Goal: Task Accomplishment & Management: Manage account settings

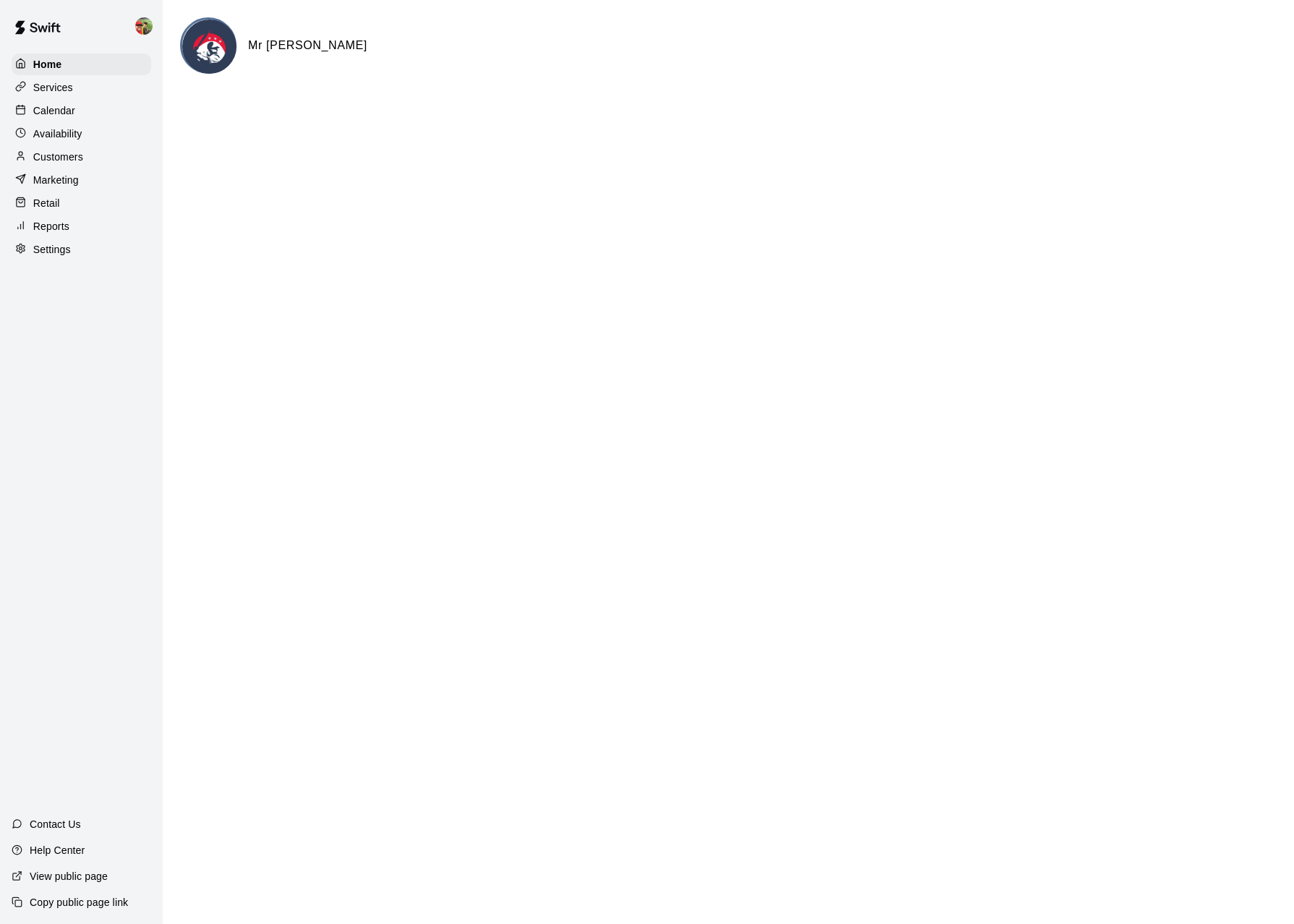
click at [81, 115] on div "Calendar" at bounding box center [81, 111] width 140 height 21
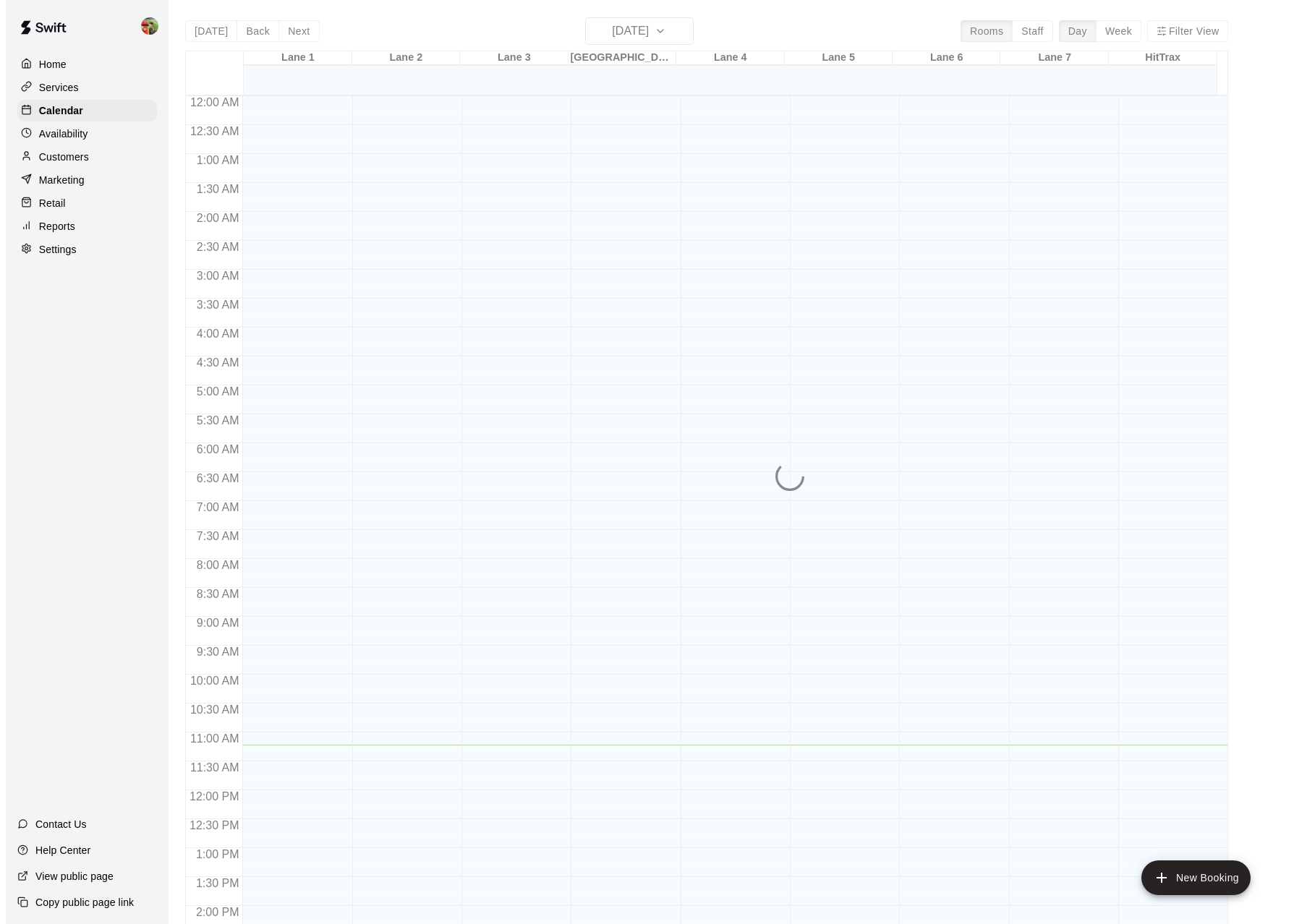
scroll to position [501, 0]
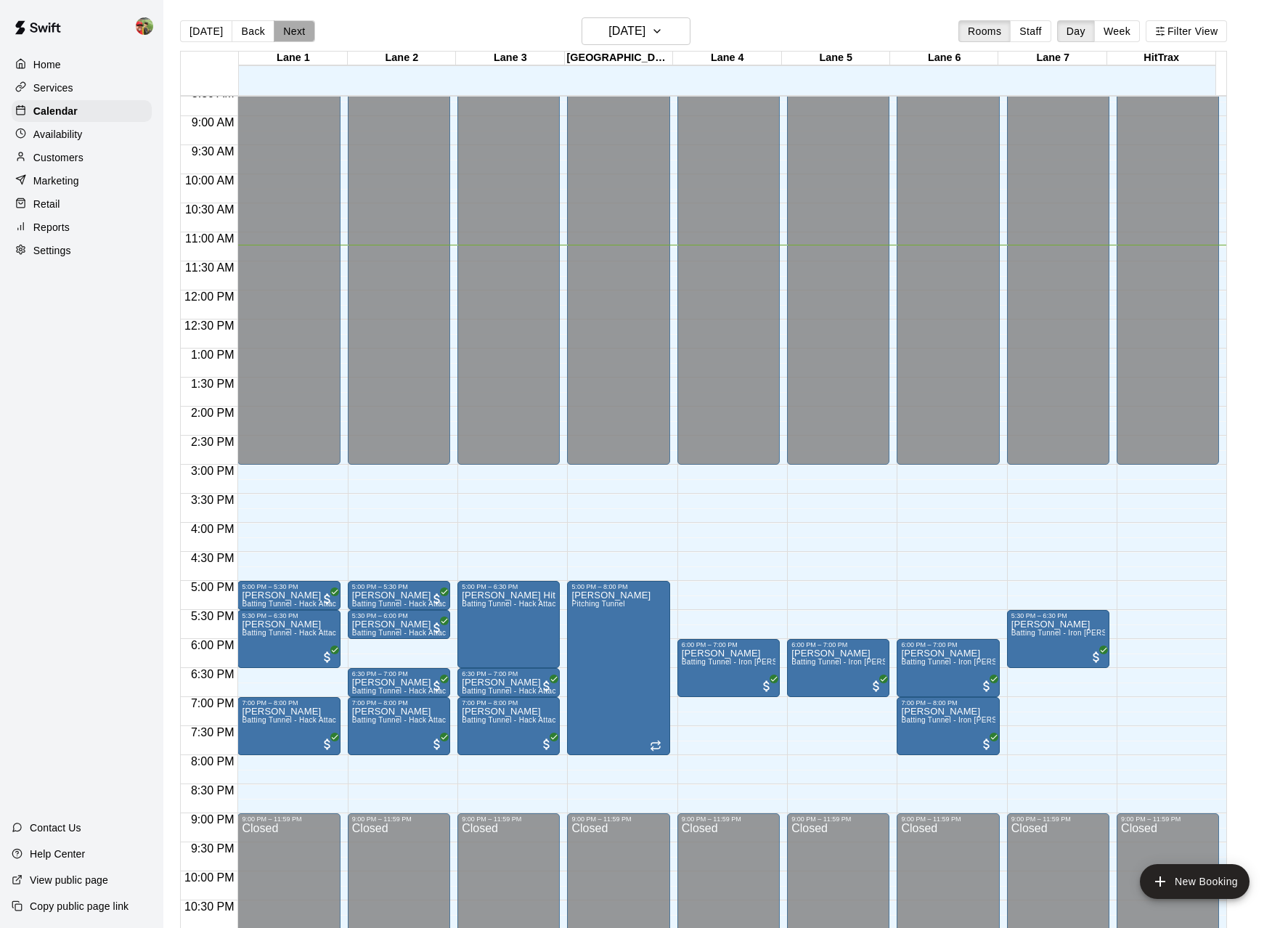
click at [293, 32] on button "Next" at bounding box center [294, 31] width 41 height 21
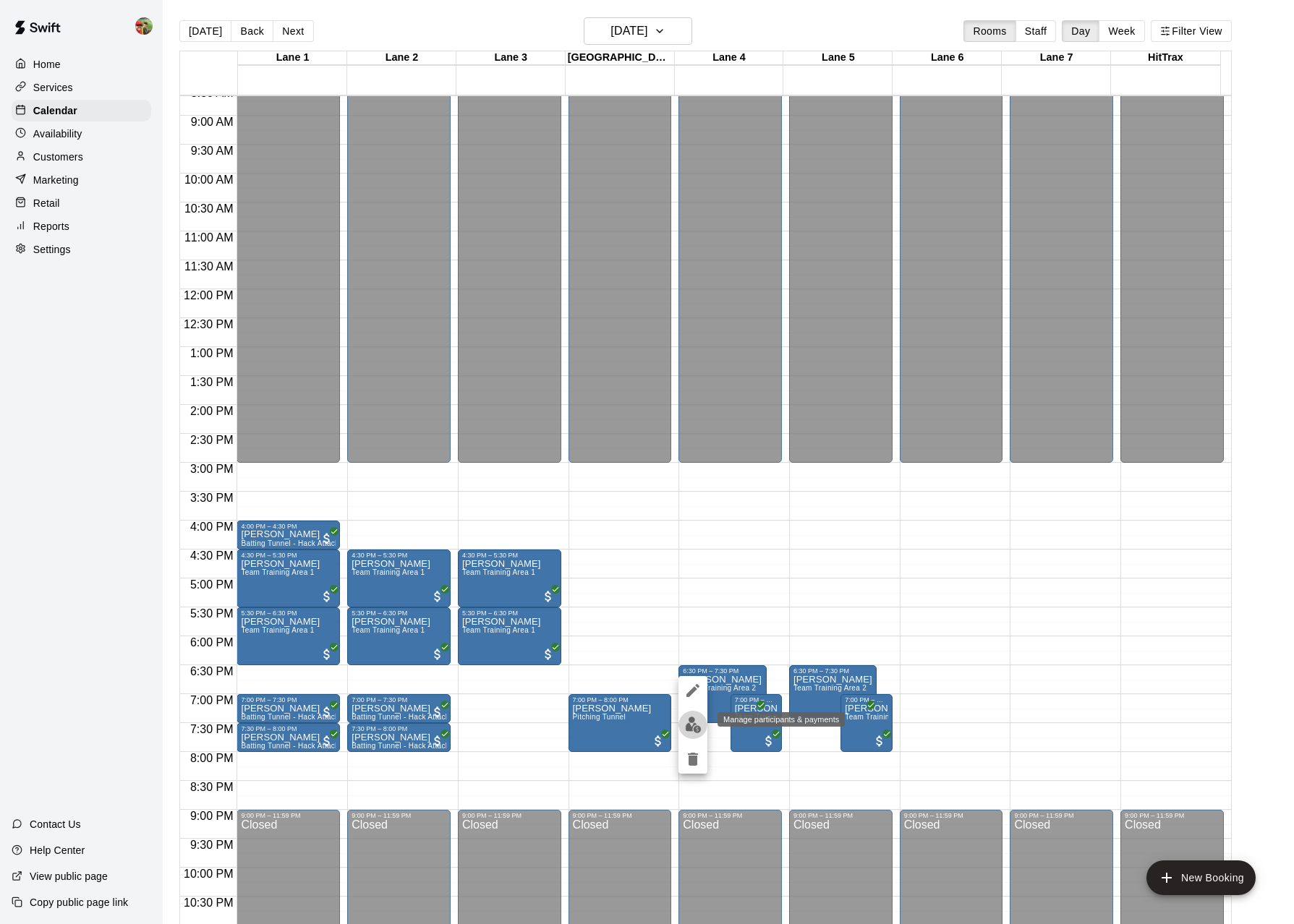
click at [695, 728] on img "edit" at bounding box center [693, 725] width 17 height 17
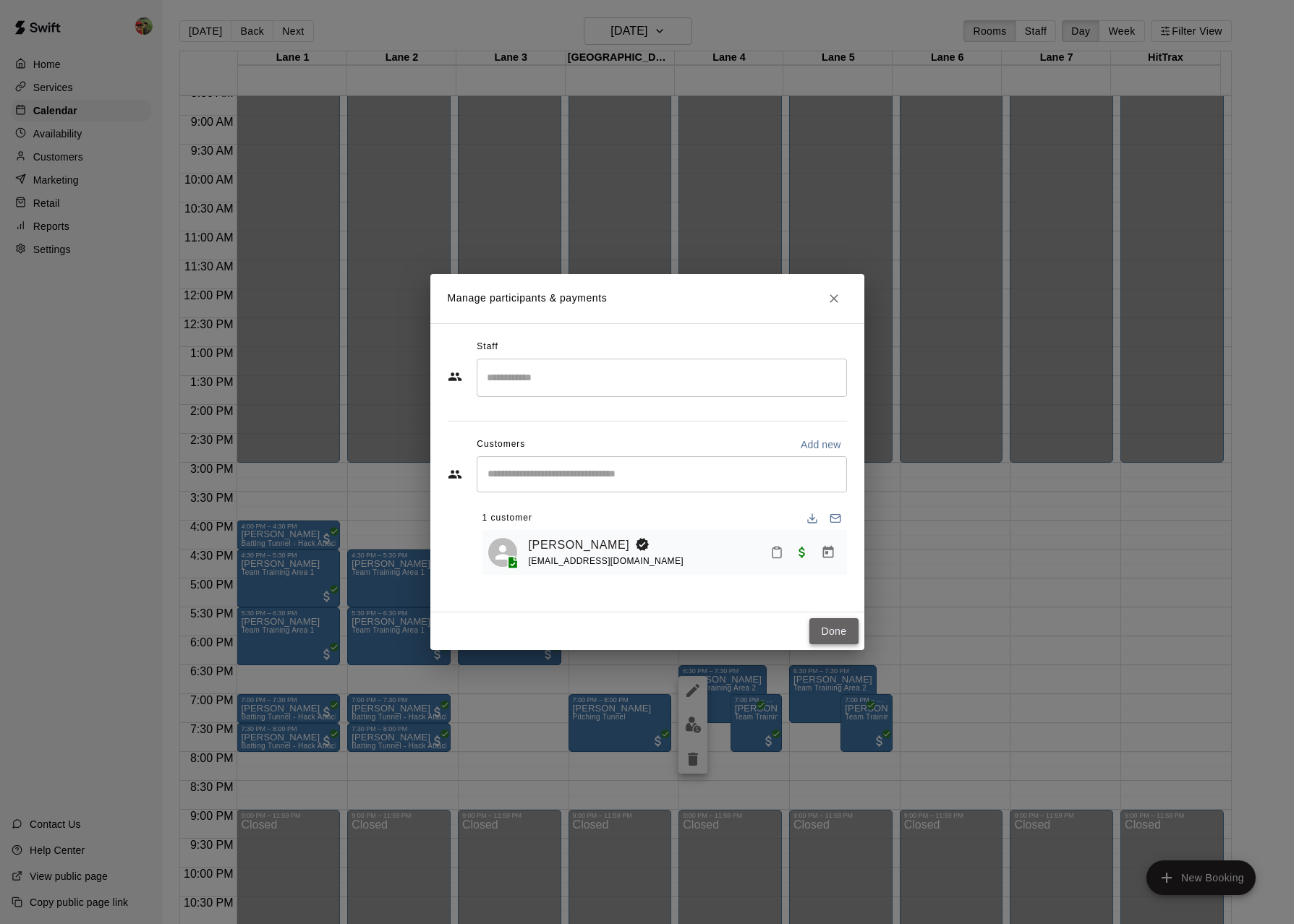
click at [826, 627] on button "Done" at bounding box center [833, 631] width 48 height 27
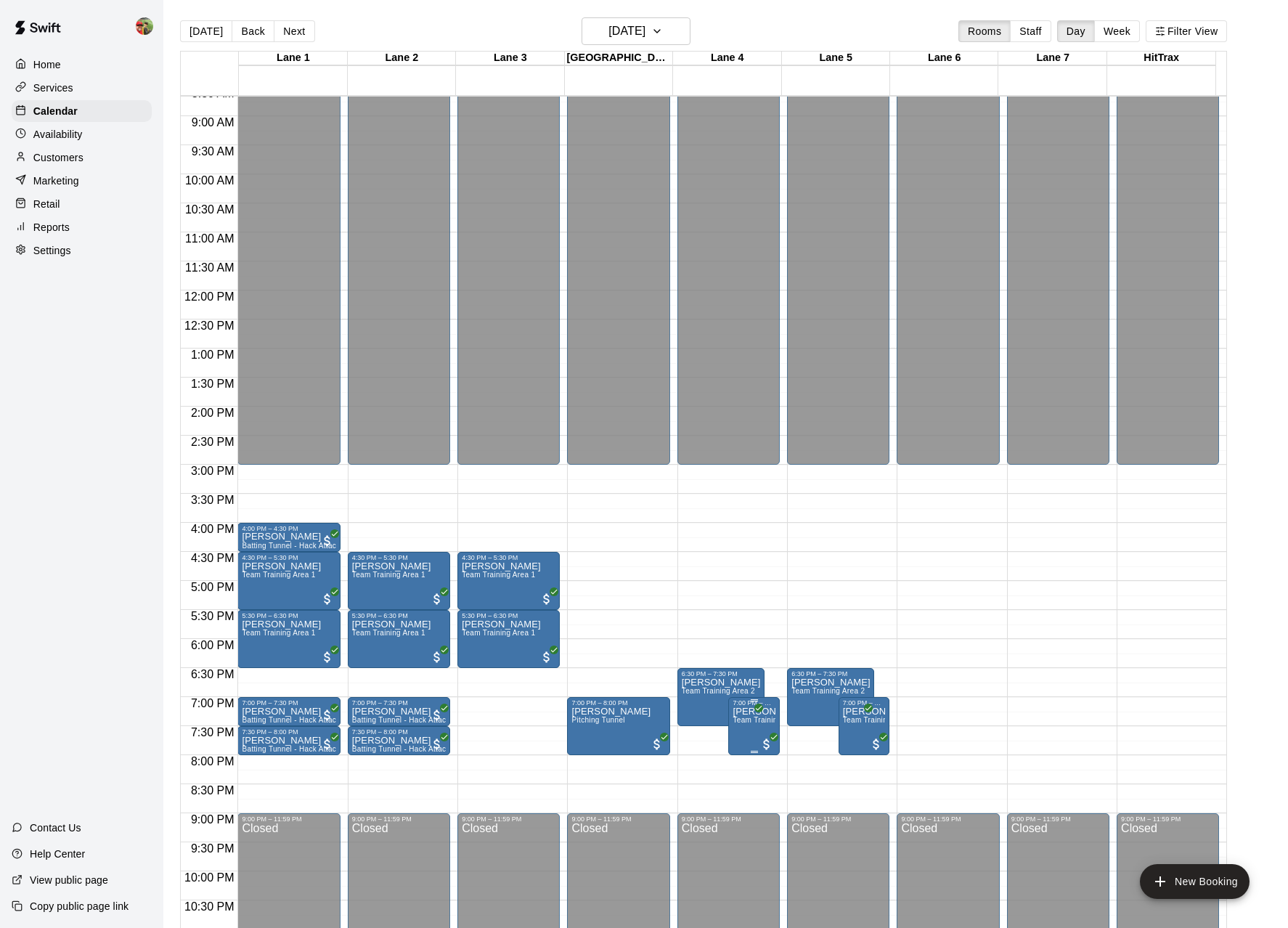
click at [756, 723] on span "Team Training Area 2" at bounding box center [770, 720] width 74 height 8
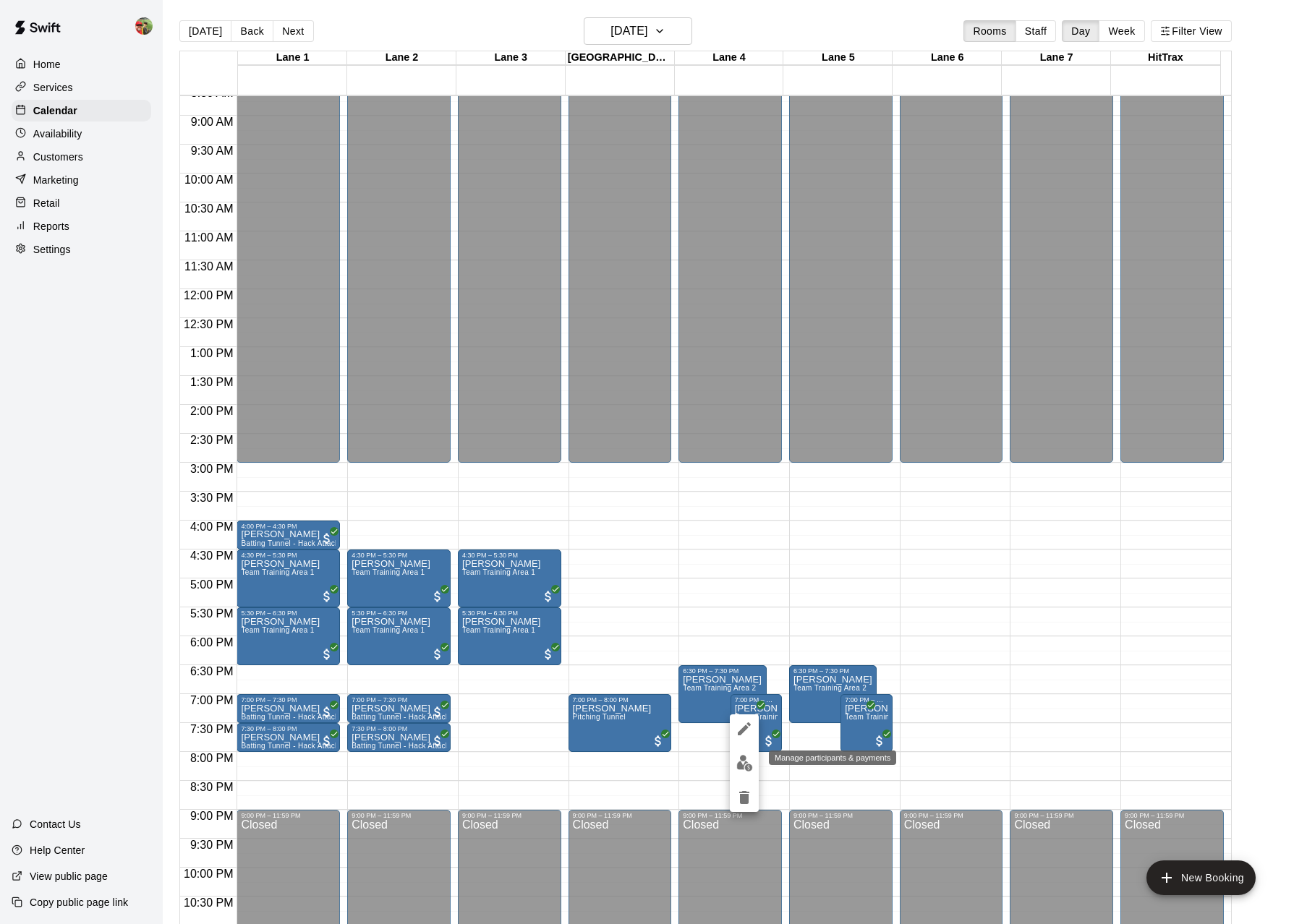
click at [751, 764] on img "edit" at bounding box center [744, 764] width 17 height 17
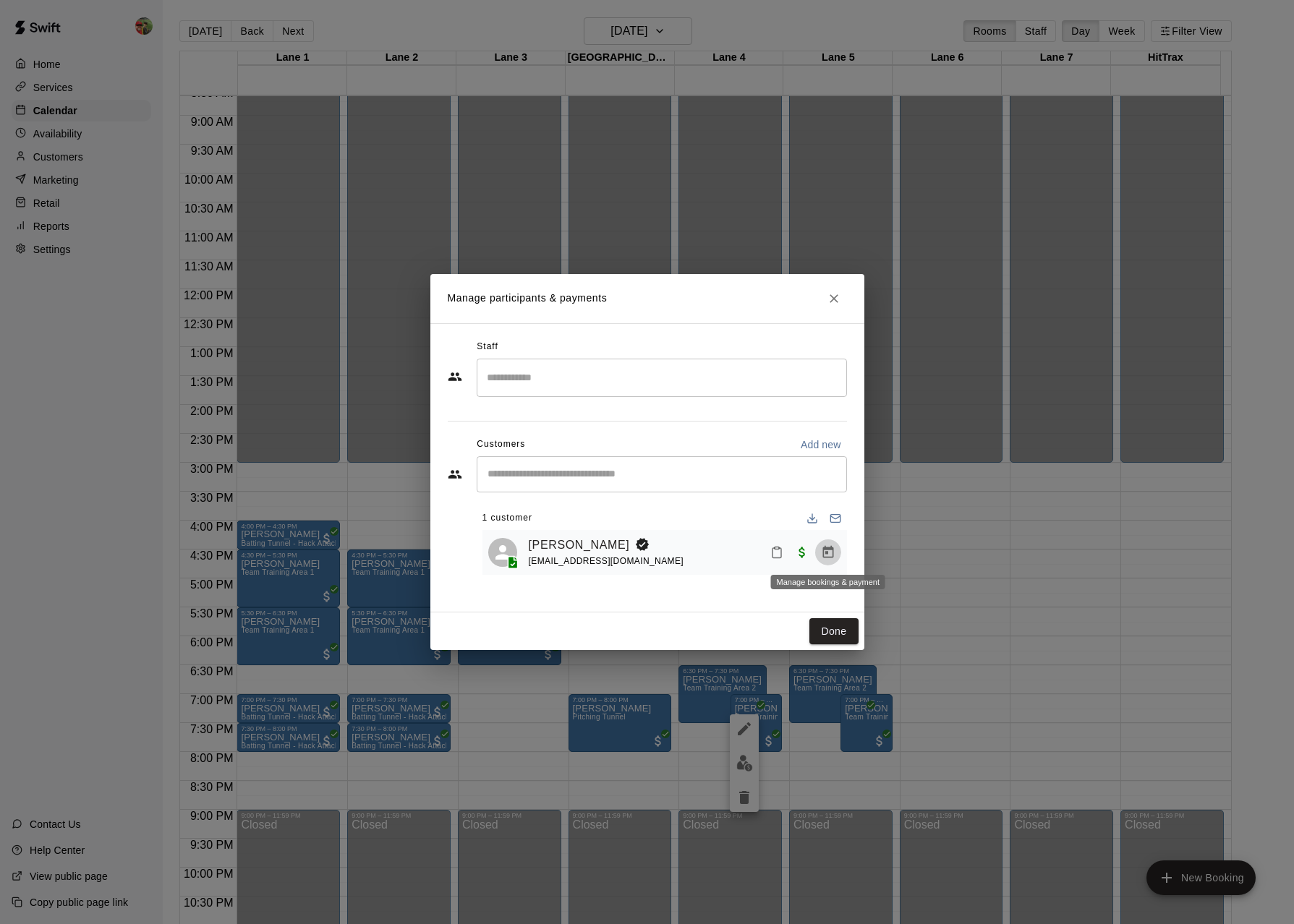
click at [829, 555] on icon "Manage bookings & payment" at bounding box center [828, 552] width 15 height 15
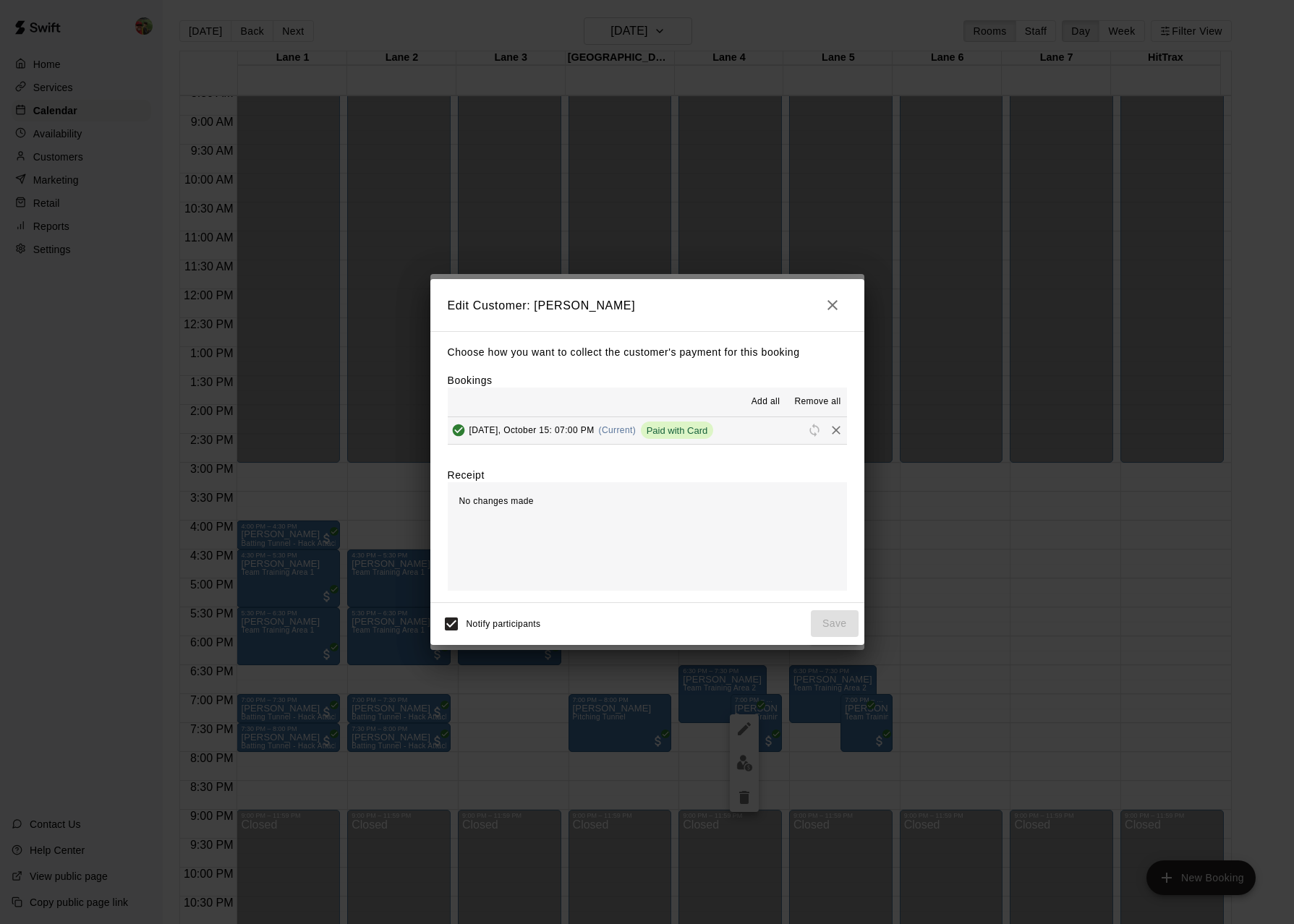
click at [710, 431] on span "Paid with Card" at bounding box center [677, 430] width 73 height 11
click at [636, 427] on span "(Current)" at bounding box center [617, 430] width 37 height 10
click at [841, 305] on button "button" at bounding box center [832, 305] width 29 height 29
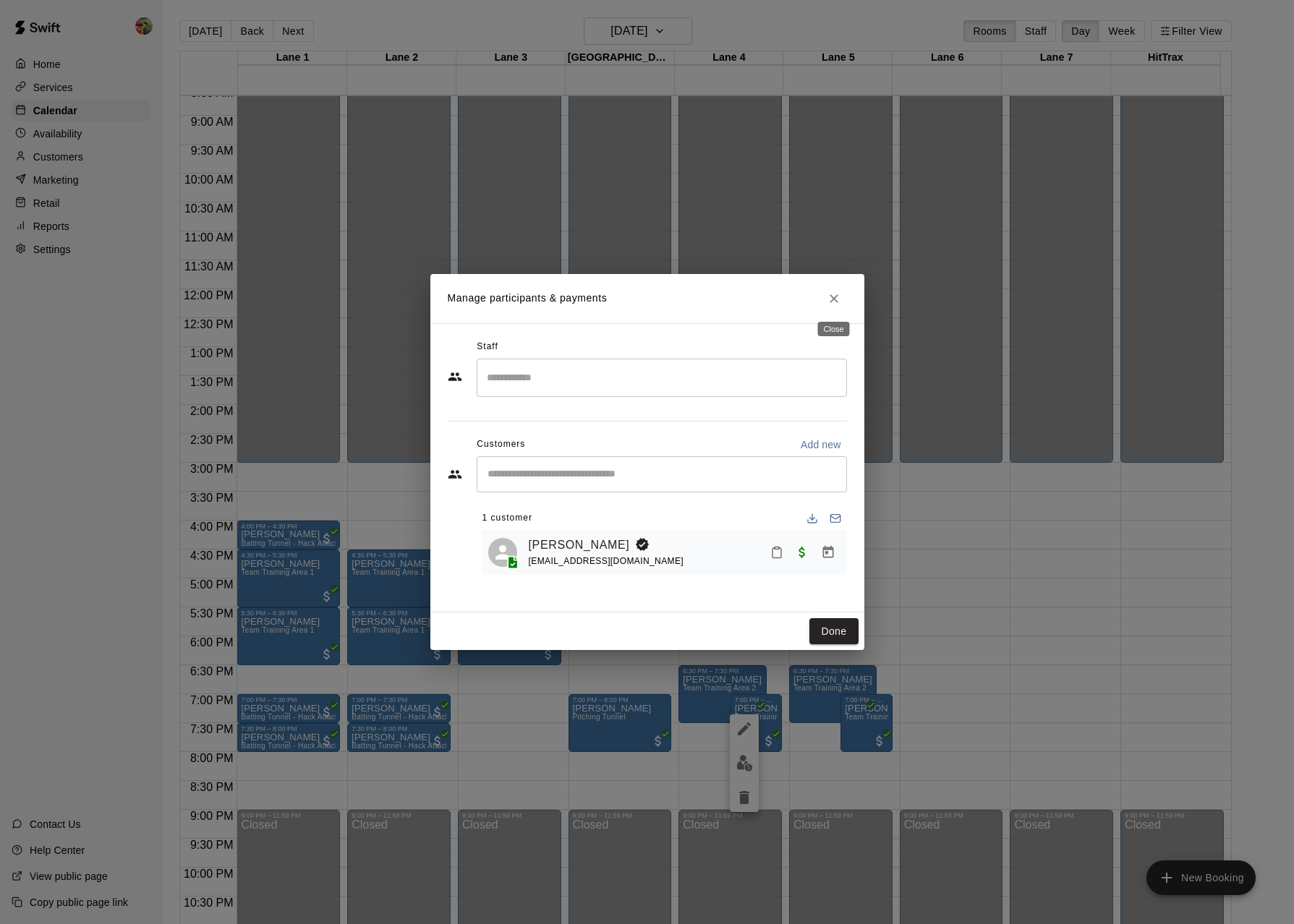
click at [834, 295] on icon "Close" at bounding box center [833, 298] width 15 height 15
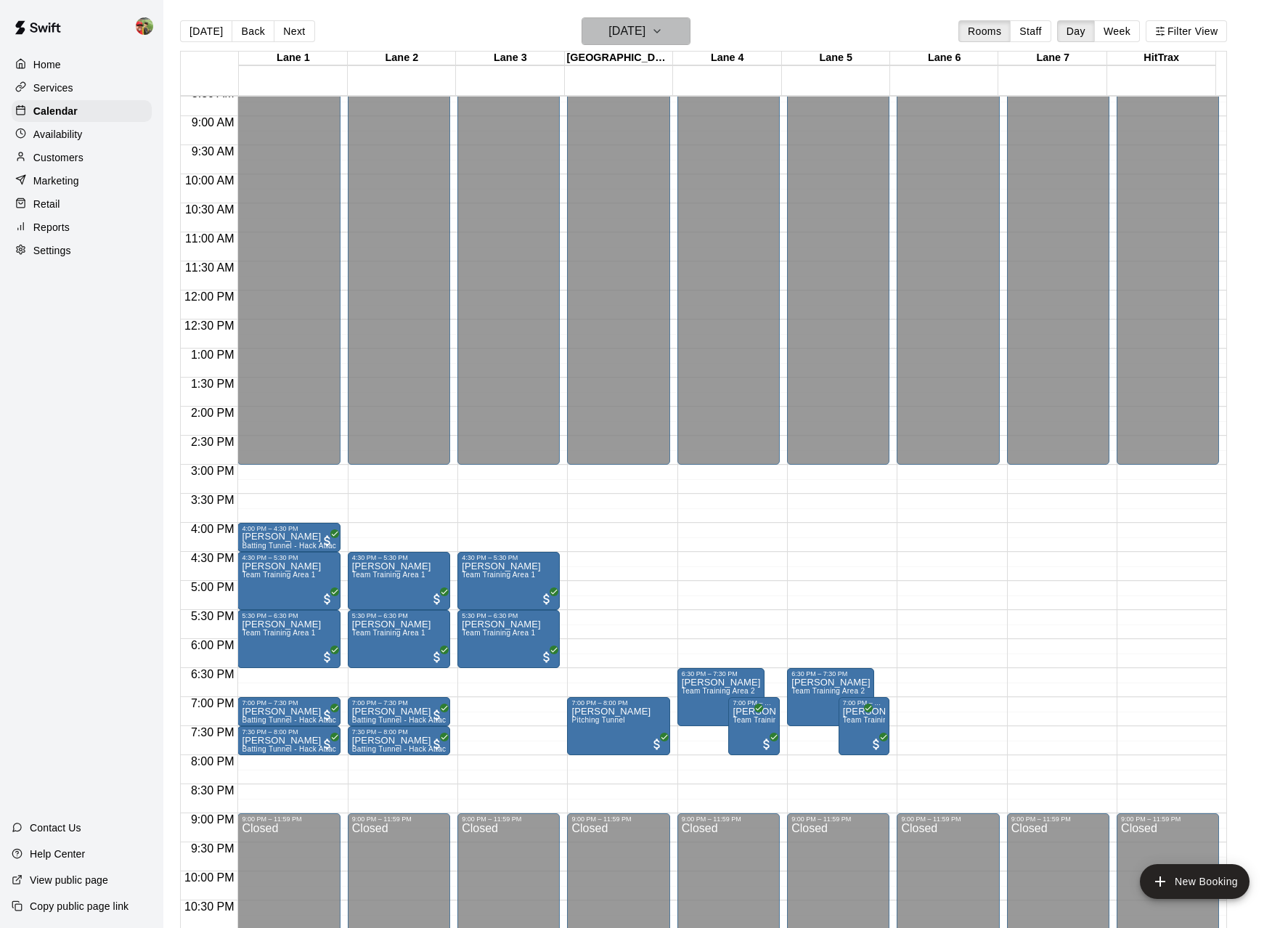
click at [682, 28] on button "[DATE]" at bounding box center [636, 31] width 109 height 28
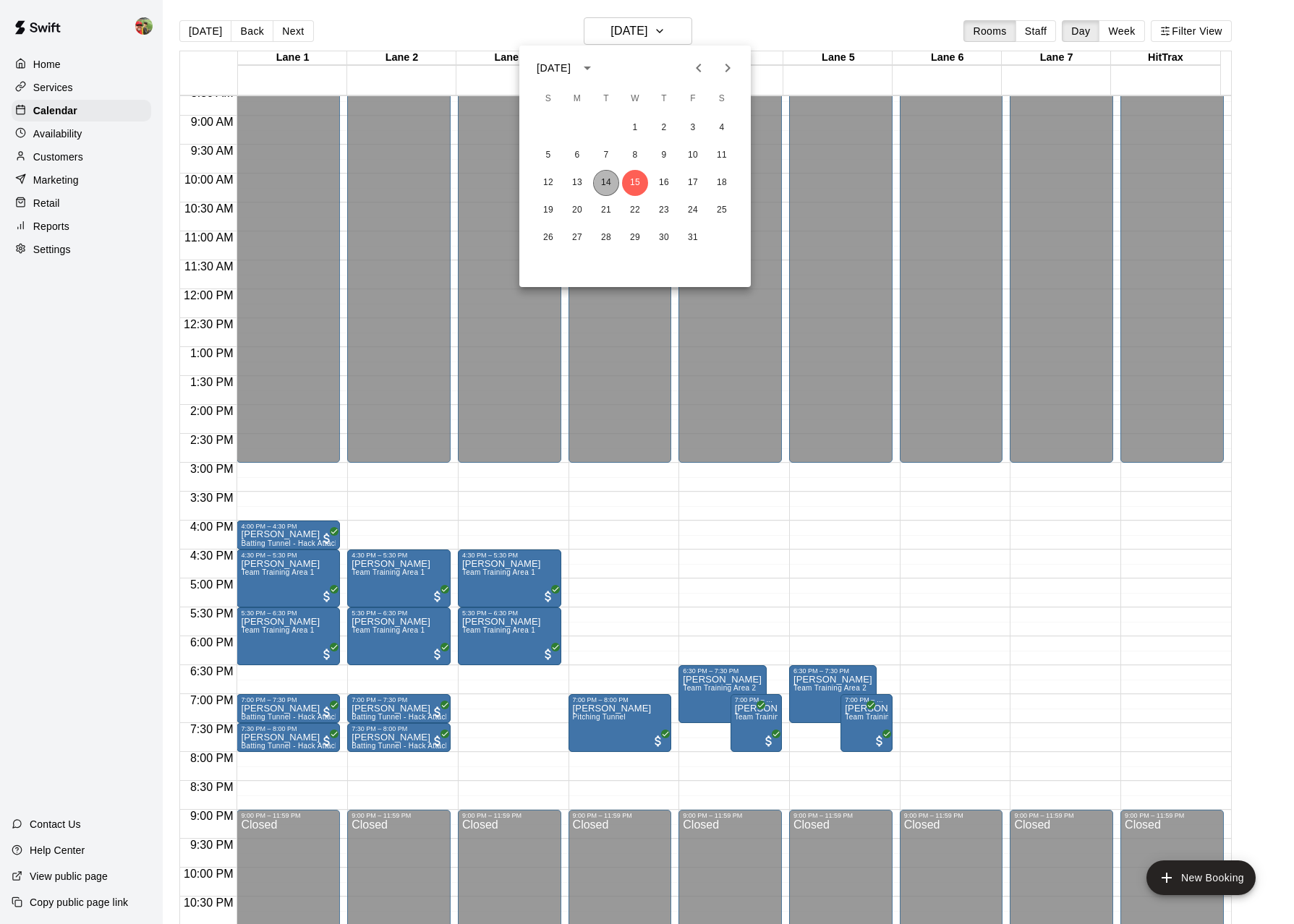
click at [608, 189] on button "14" at bounding box center [606, 183] width 26 height 26
